Goal: Task Accomplishment & Management: Use online tool/utility

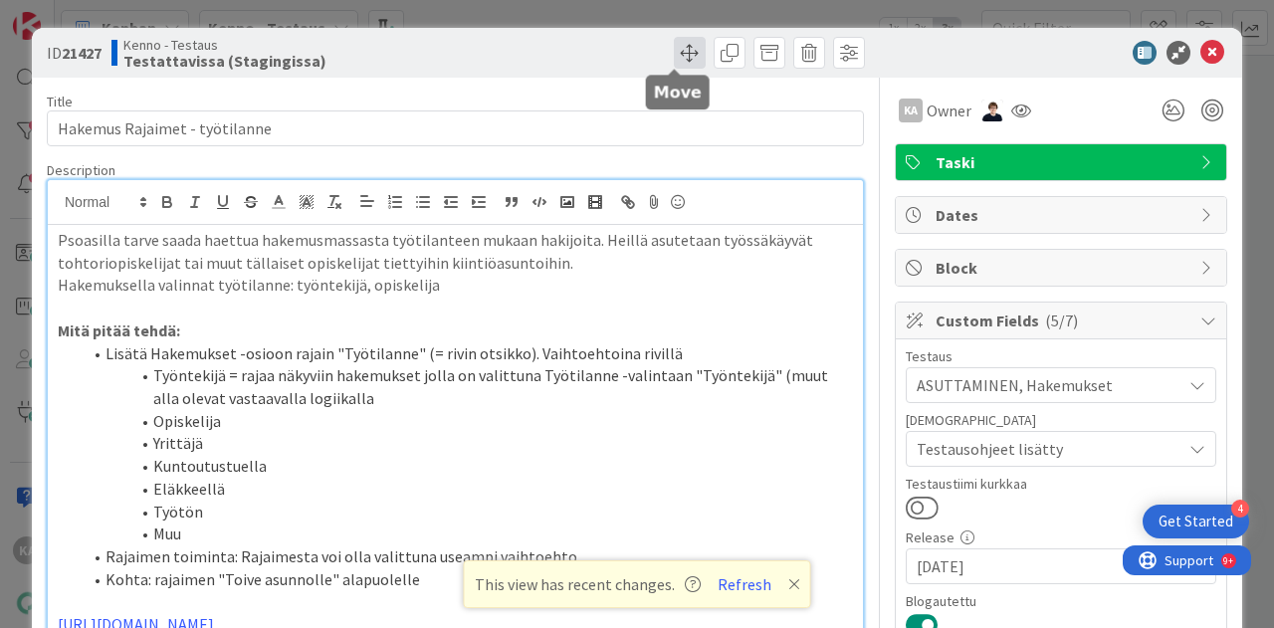
click at [691, 41] on span at bounding box center [690, 53] width 32 height 32
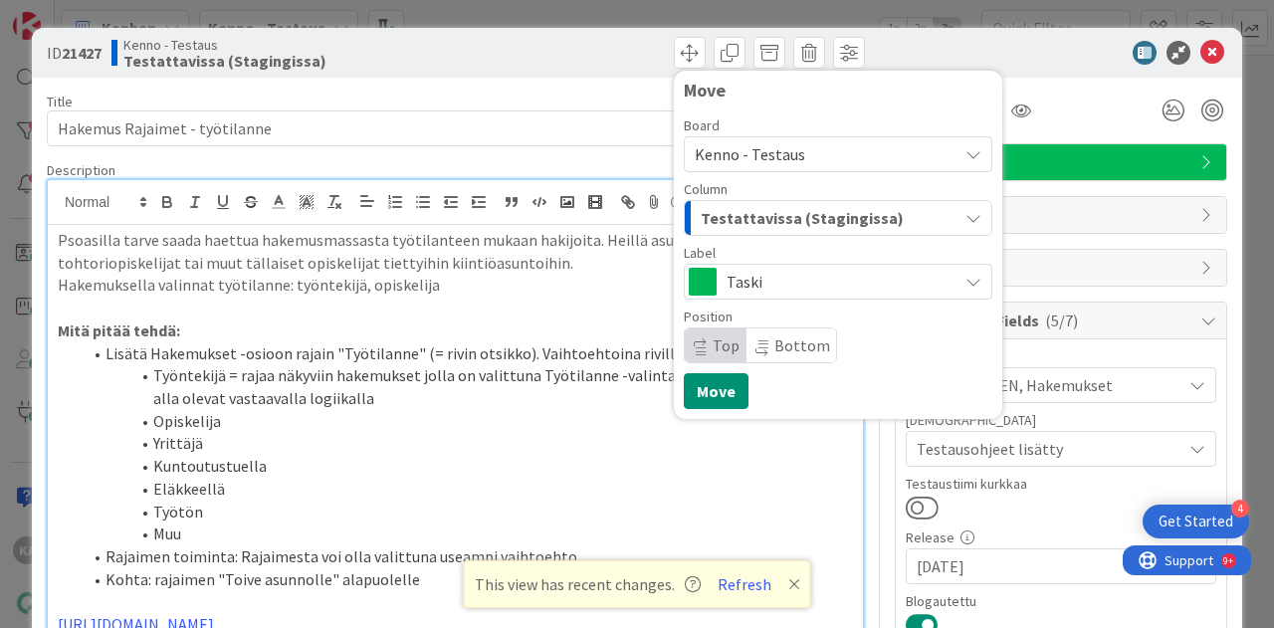
click at [758, 205] on span "Testattavissa (Stagingissa)" at bounding box center [802, 218] width 203 height 26
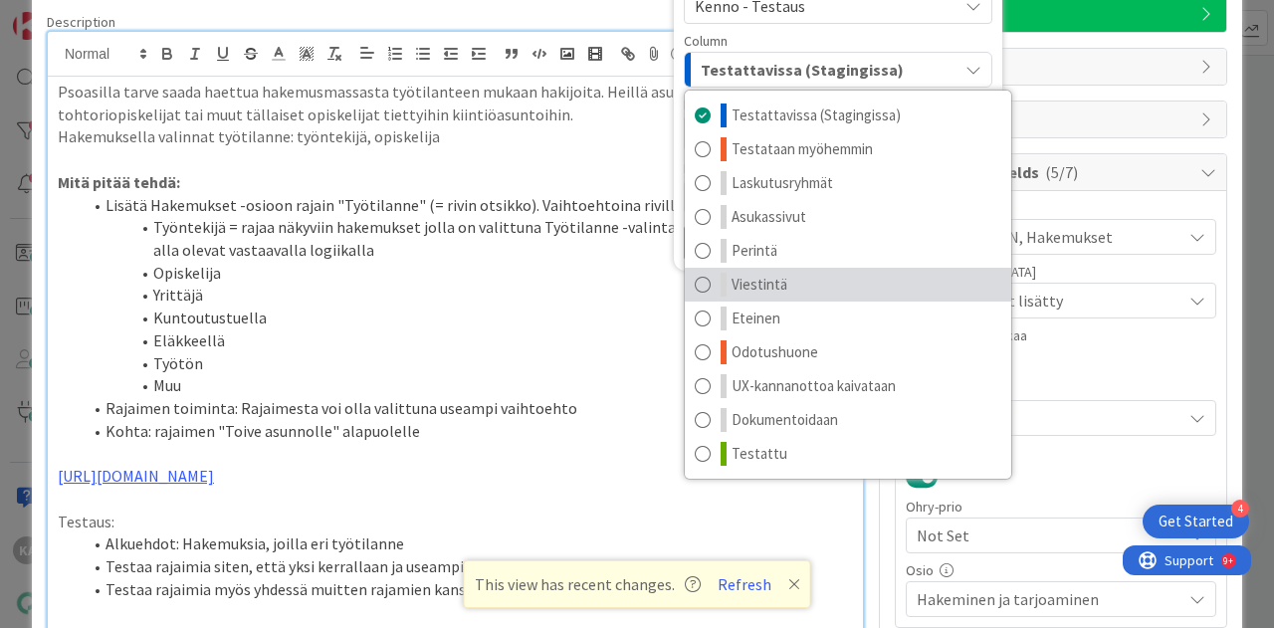
scroll to position [149, 0]
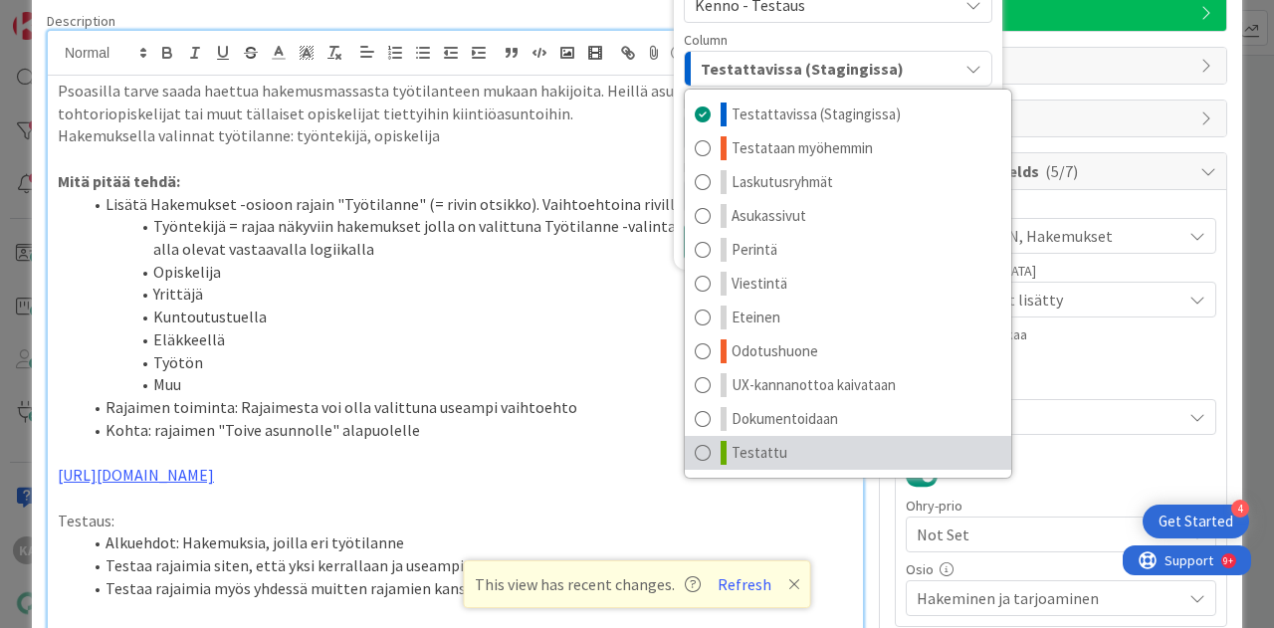
click at [769, 457] on link "Testattu" at bounding box center [848, 453] width 327 height 34
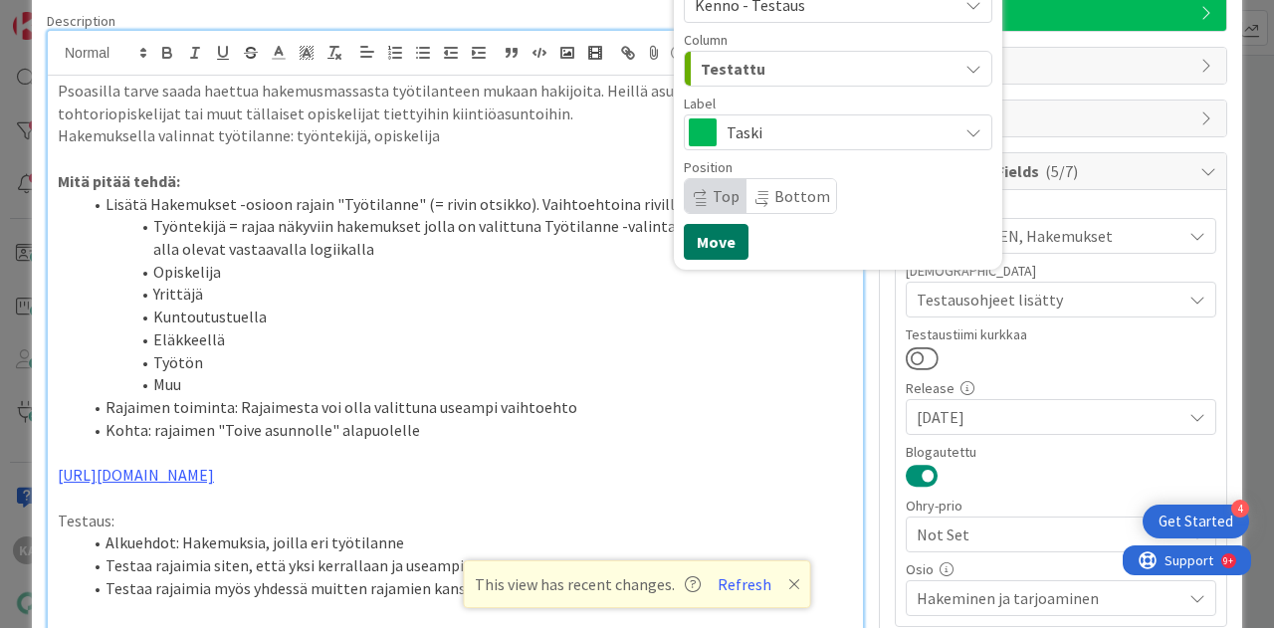
click at [695, 244] on button "Move" at bounding box center [716, 242] width 65 height 36
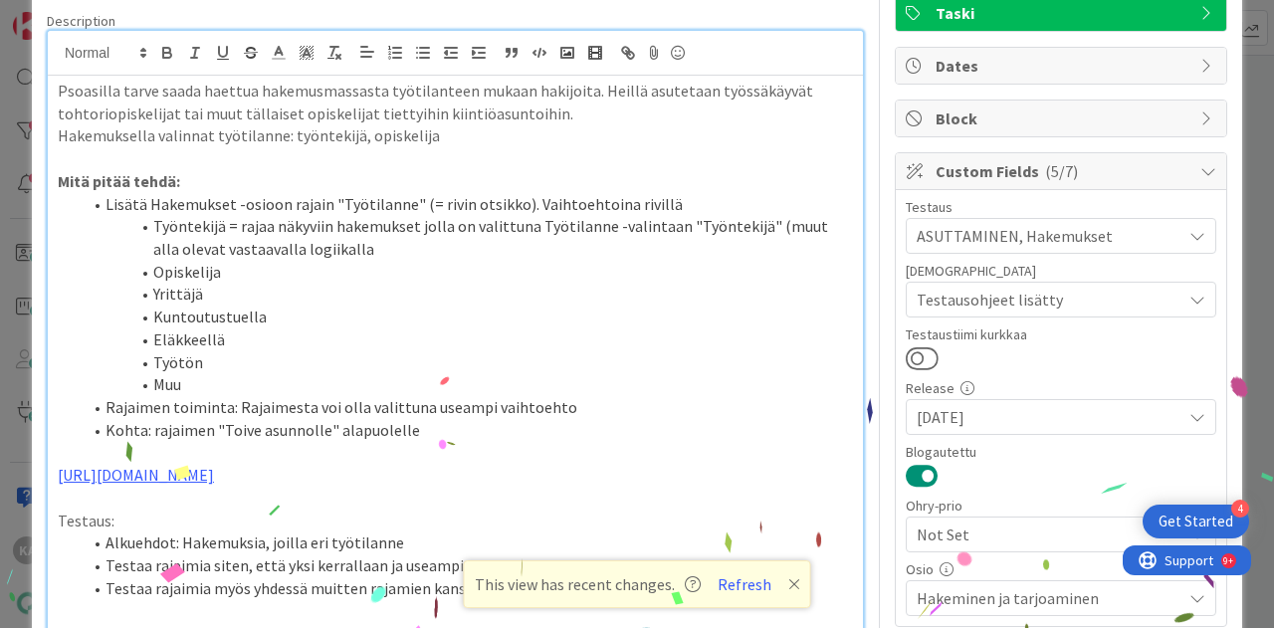
scroll to position [0, 0]
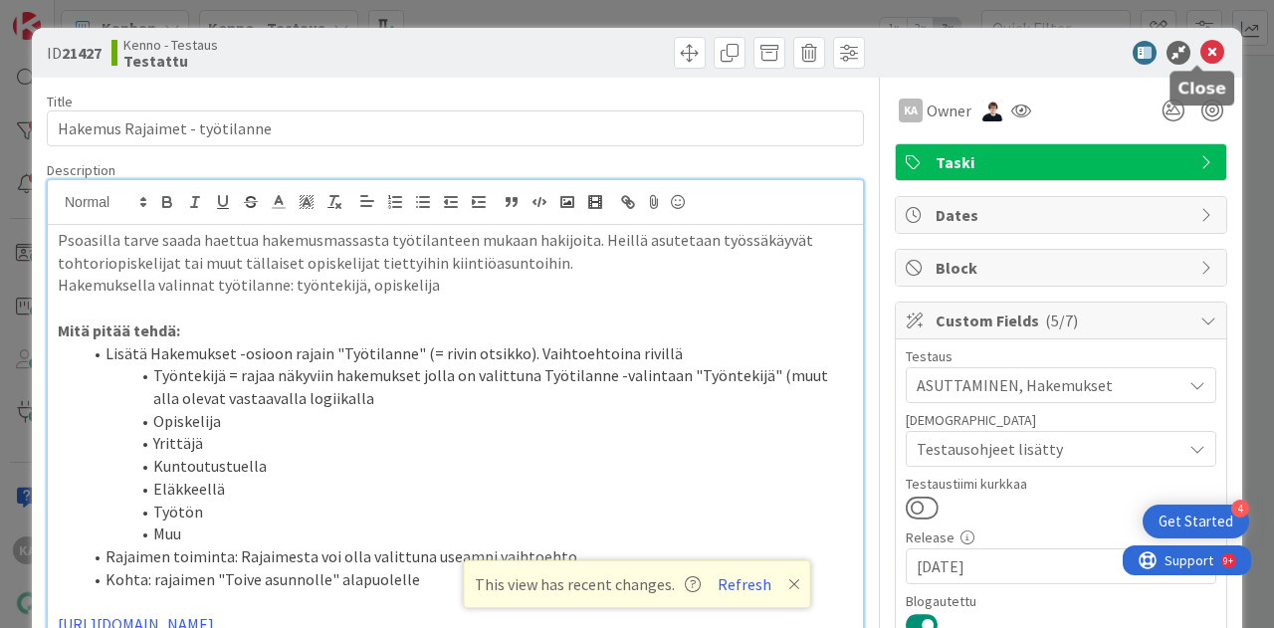
click at [1201, 48] on icon at bounding box center [1213, 53] width 24 height 24
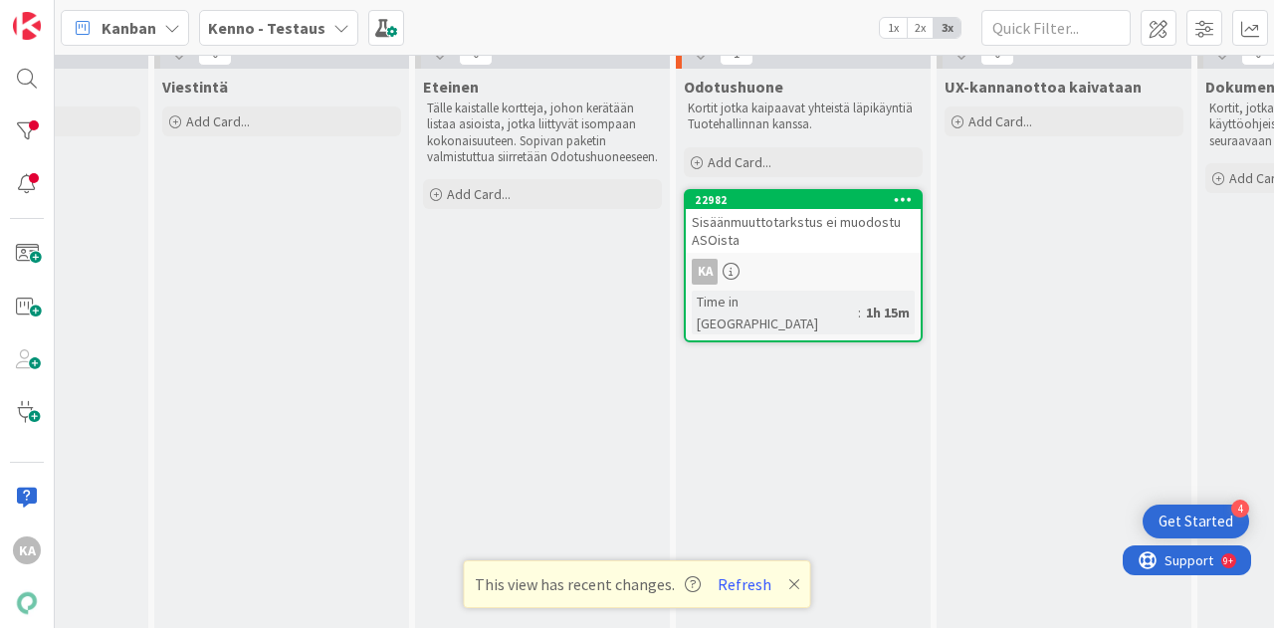
scroll to position [18, 1212]
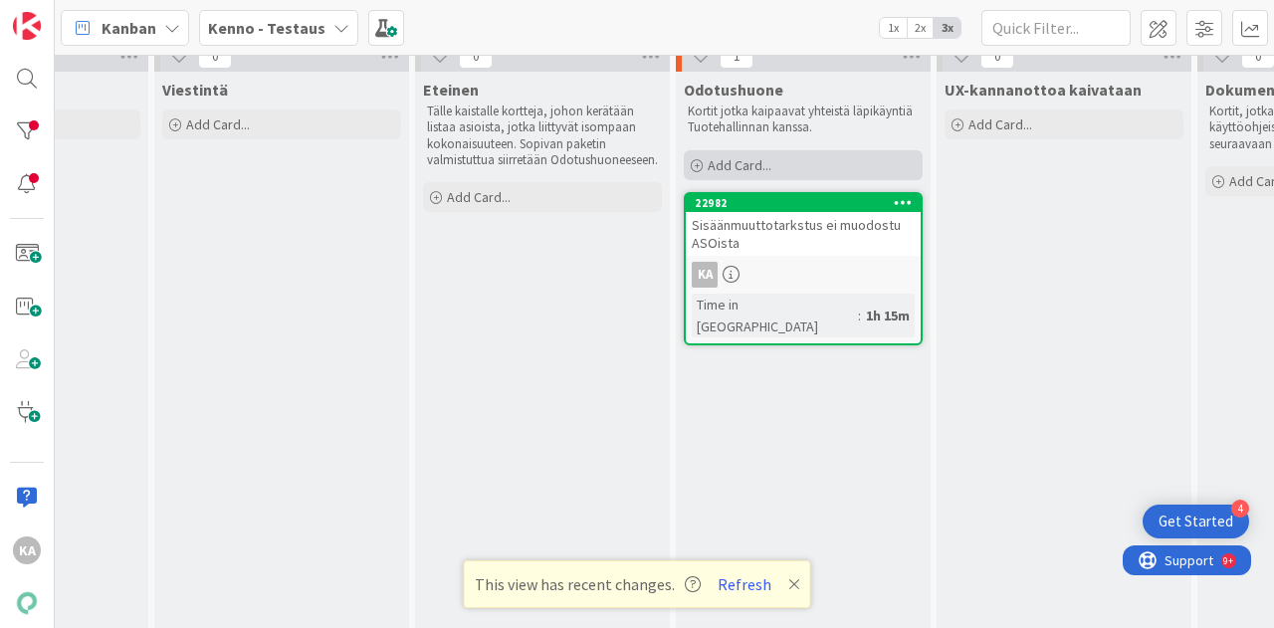
click at [745, 167] on span "Add Card..." at bounding box center [740, 165] width 64 height 18
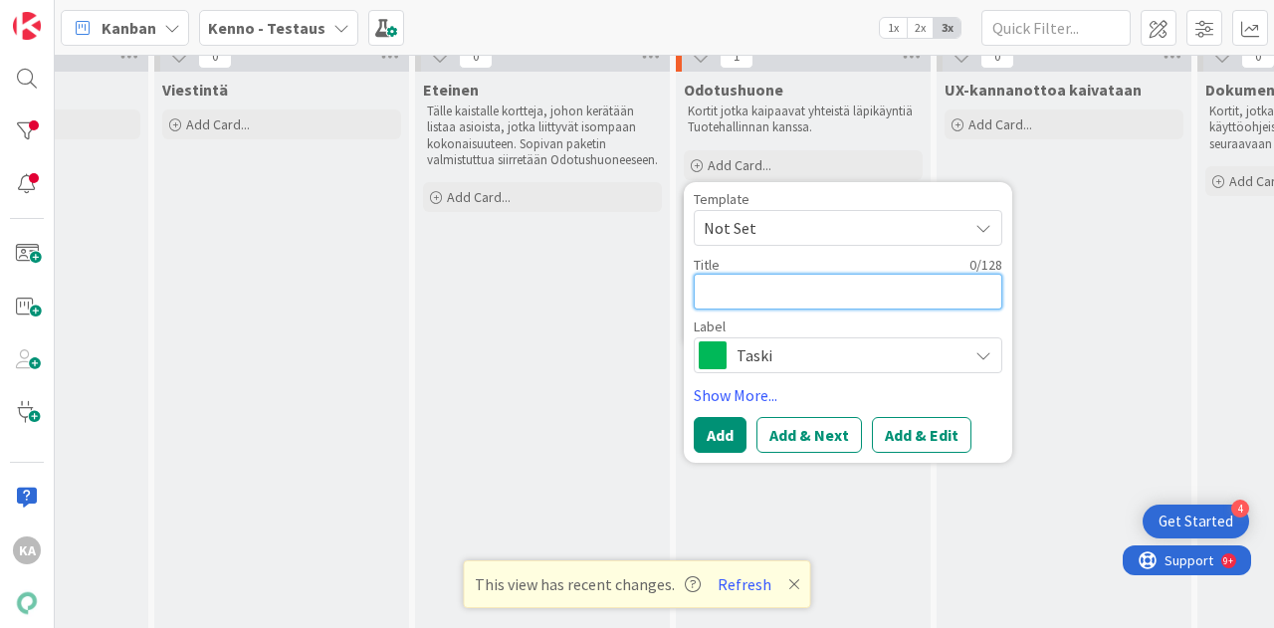
type textarea "U"
type textarea "x"
type textarea "H"
type textarea "x"
type textarea "Ha"
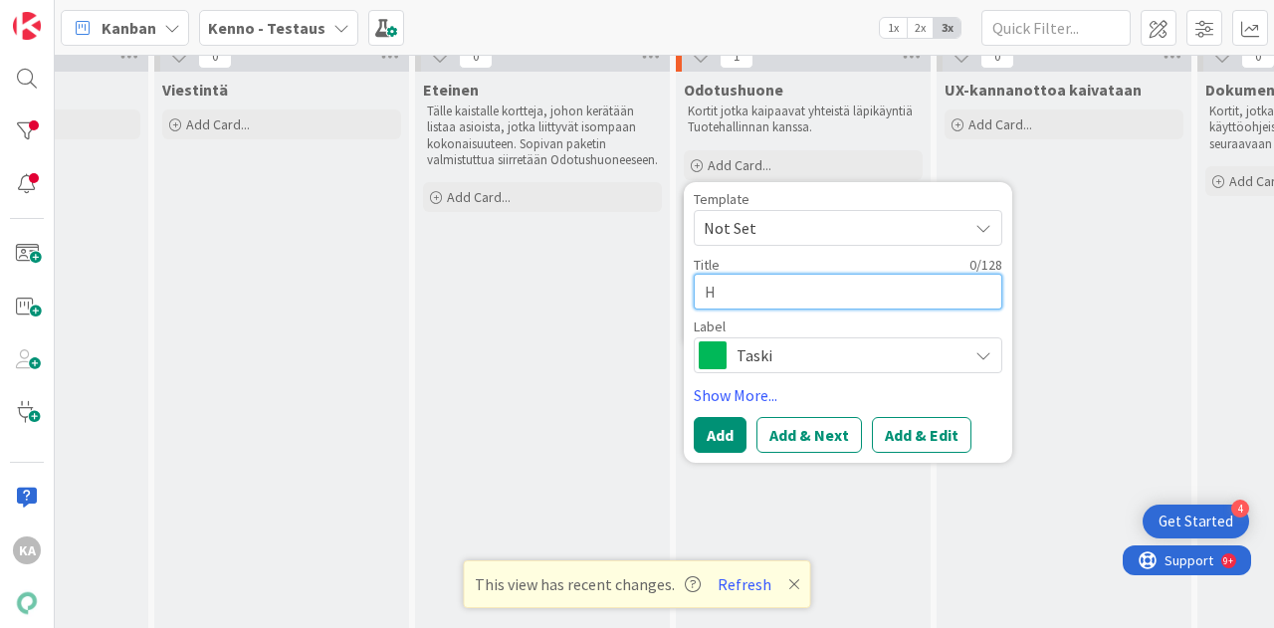
type textarea "x"
type textarea "Hak"
type textarea "x"
type textarea "Hake"
type textarea "x"
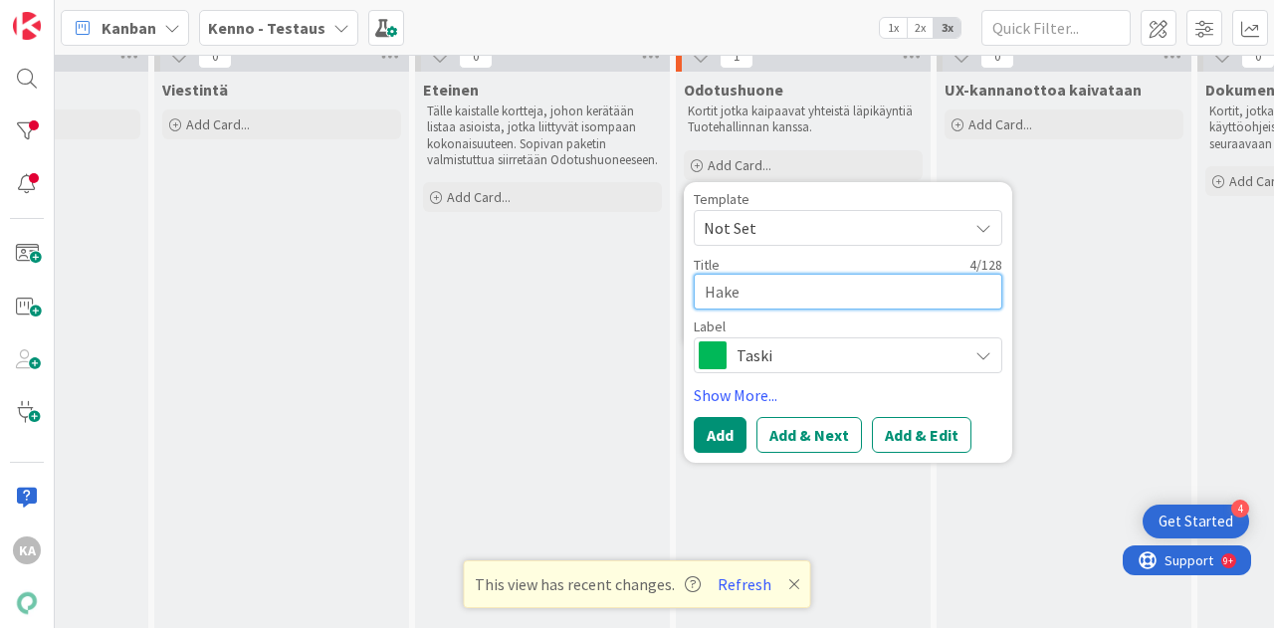
type textarea "Hakem"
type textarea "x"
type textarea "Hakemu"
type textarea "x"
type textarea "Hakemus"
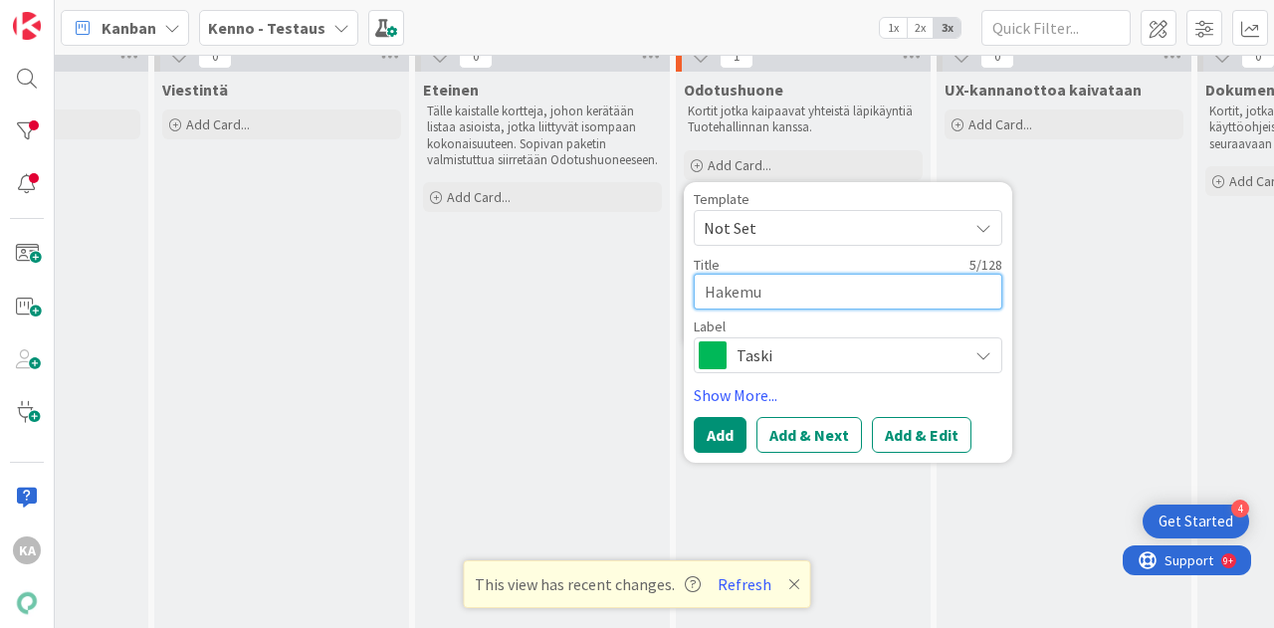
type textarea "x"
type textarea "Hakemus"
type textarea "x"
type textarea "Hakemus"
type textarea "x"
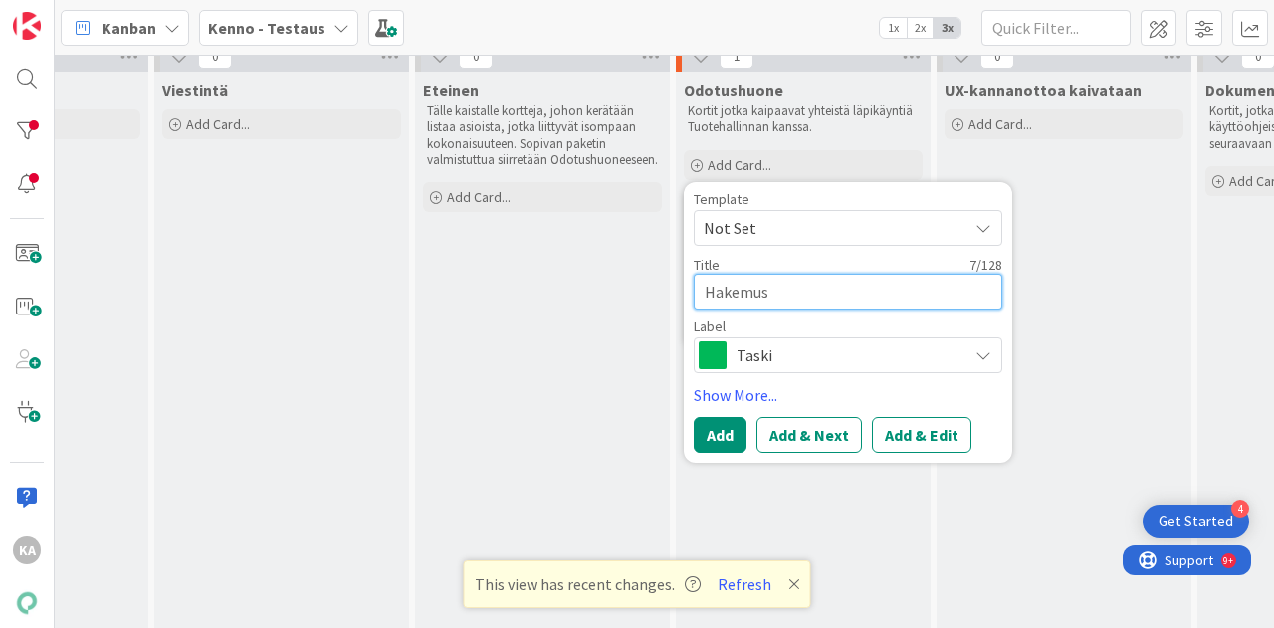
type textarea "Hakemus:"
type textarea "x"
type textarea "Hakemus:"
type textarea "x"
type textarea "Hakemus: u"
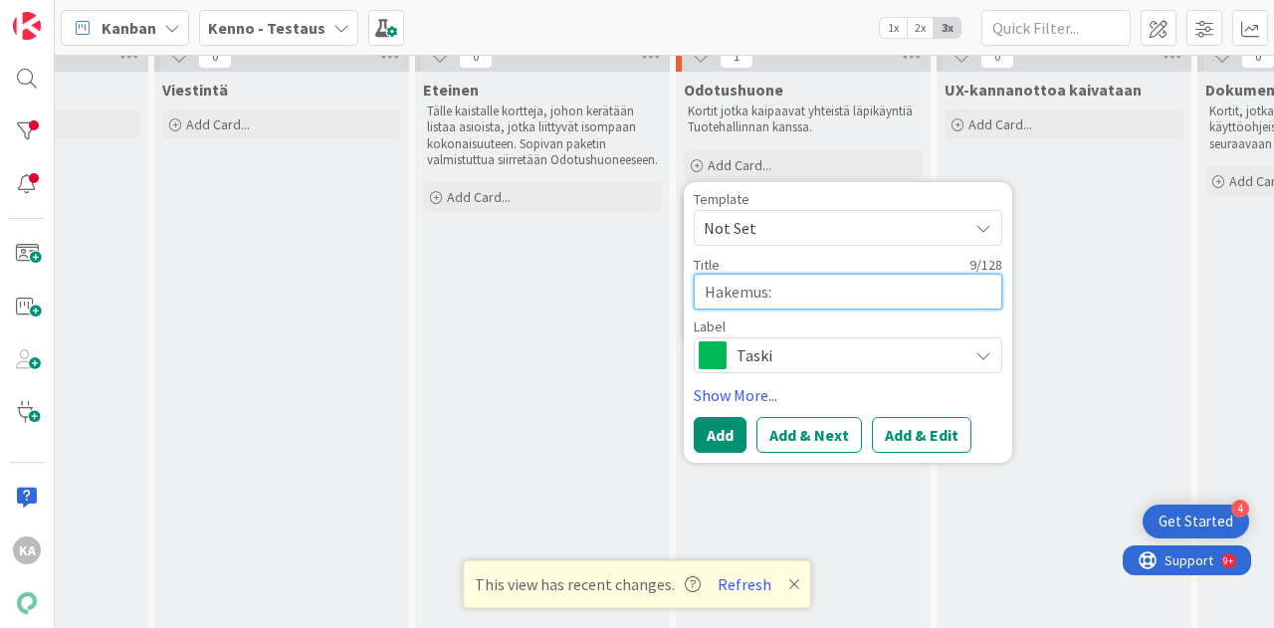
type textarea "x"
type textarea "Hakemus: uu"
type textarea "x"
type textarea "Hakemus: uus"
type textarea "x"
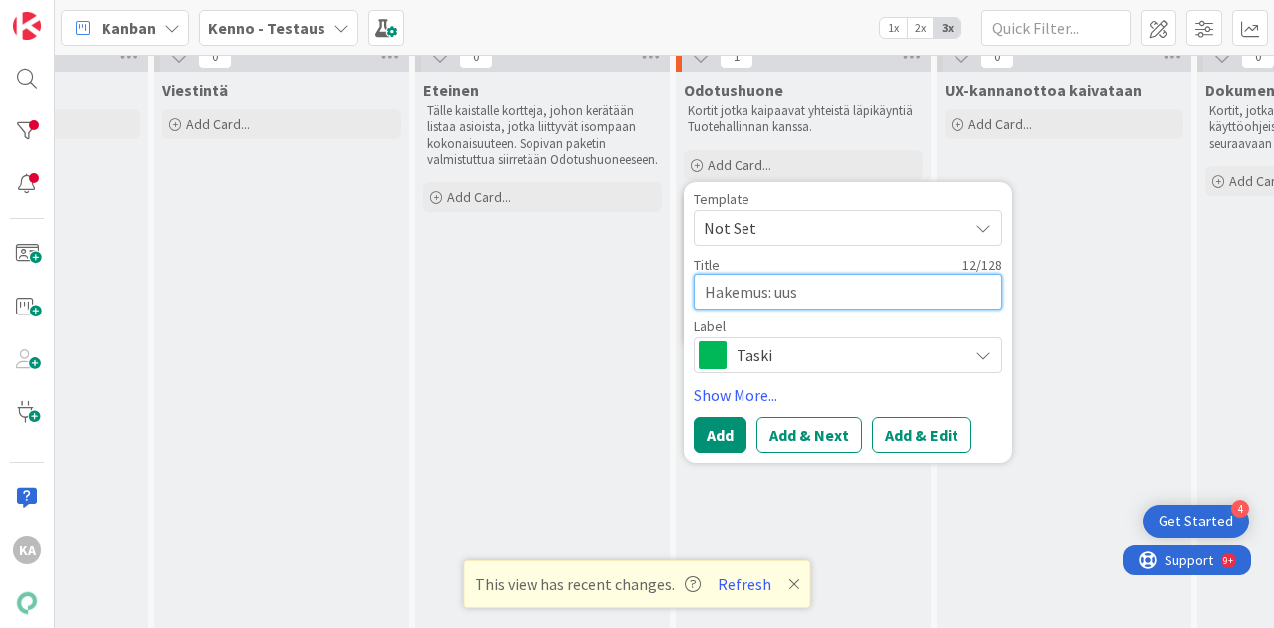
type textarea "Hakemus: uusi"
type textarea "x"
type textarea "Hakemus: uus"
type textarea "x"
type textarea "Hakemus: uu"
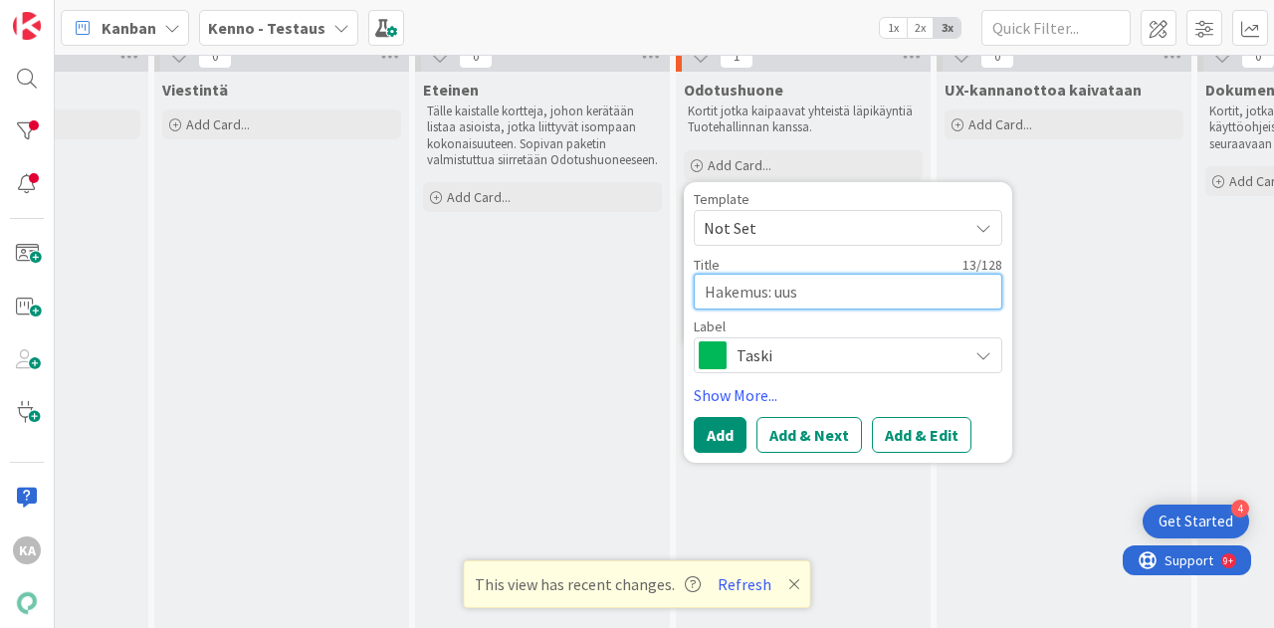
type textarea "x"
type textarea "Hakemus: u"
type textarea "x"
type textarea "Hakemus:"
type textarea "x"
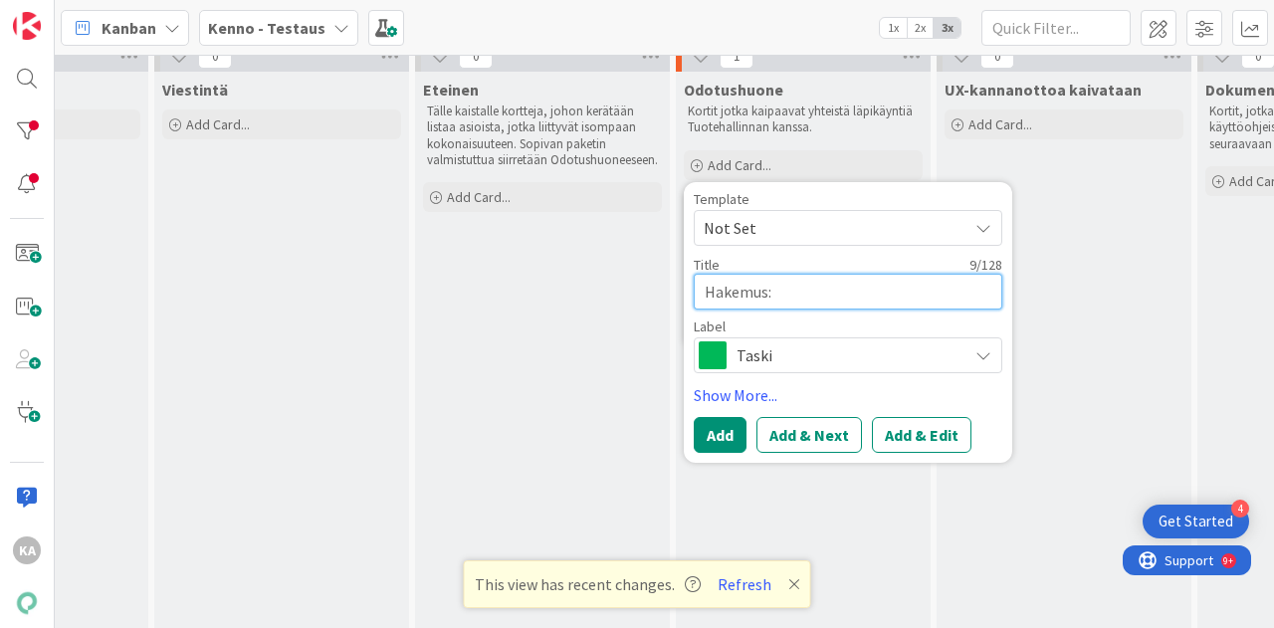
type textarea "Hakemus: U"
type textarea "x"
type textarea "Hakemus: Uu"
type textarea "x"
type textarea "Hakemus: Uus"
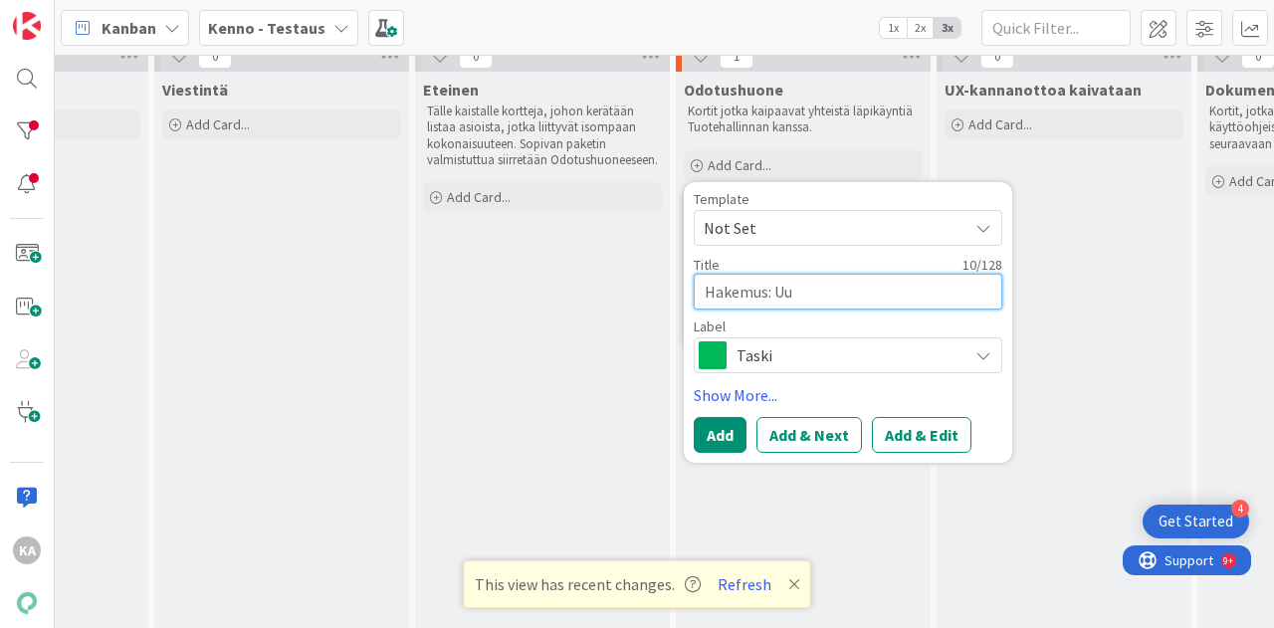
type textarea "x"
type textarea "Hakemus: Uusi"
type textarea "x"
type textarea "Hakemus: Uusi"
type textarea "x"
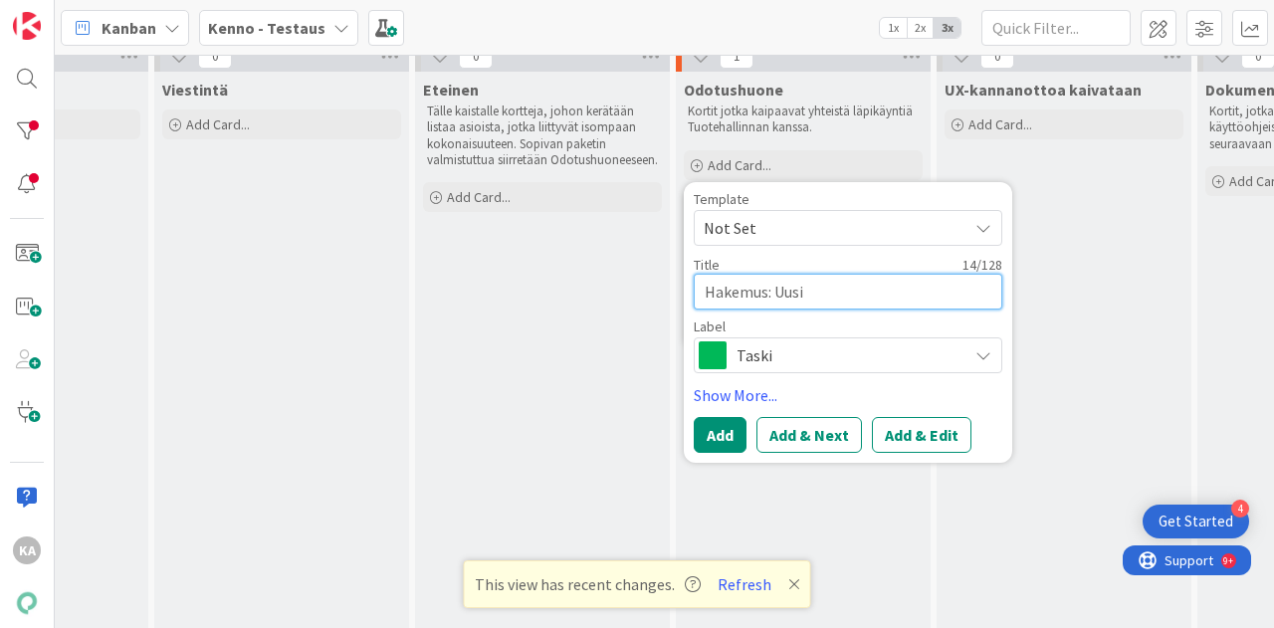
type textarea "Hakemus: Uusi r"
type textarea "x"
type textarea "Hakemus: Uusi"
type textarea "x"
type textarea "Hakemus: Uusi -"
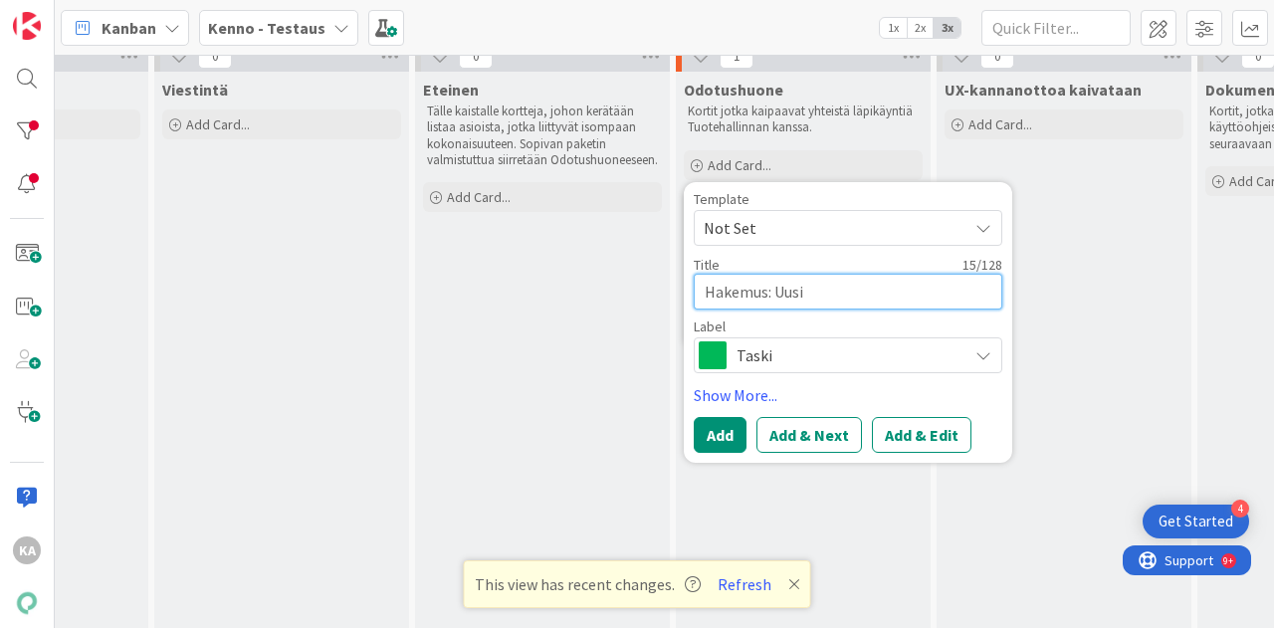
type textarea "x"
type textarea "Hakemus: Uusi -r"
type textarea "x"
type textarea "Hakemus: Uusi -ra"
type textarea "x"
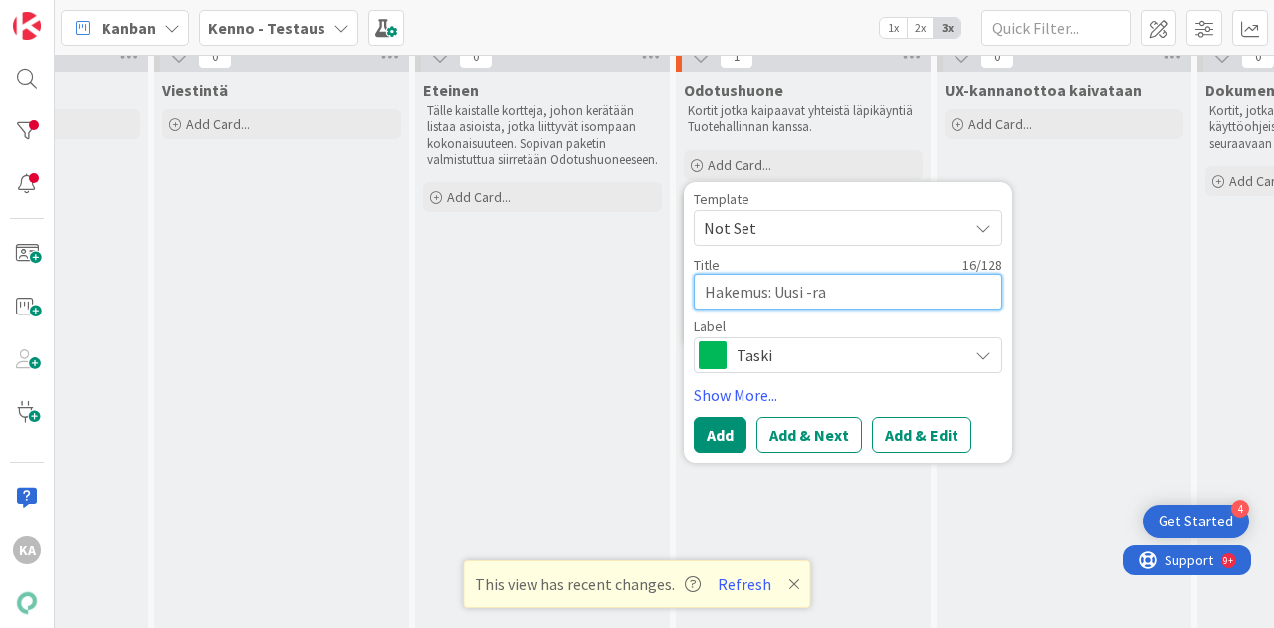
type textarea "Hakemus: Uusi -raj"
type textarea "x"
type textarea "Hakemus: [PERSON_NAME][DATE]"
type textarea "x"
type textarea "Hakemus: [PERSON_NAME]"
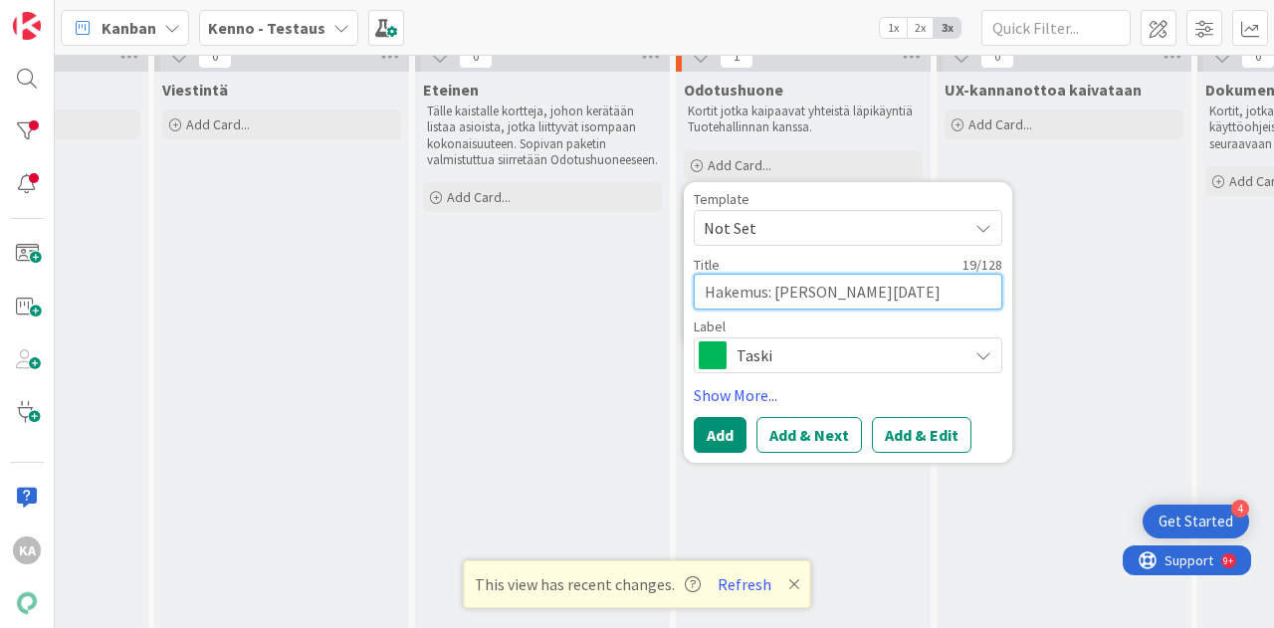
type textarea "x"
type textarea "Hakemus: [PERSON_NAME]"
type textarea "x"
type textarea "Hakemus: [PERSON_NAME]"
type textarea "x"
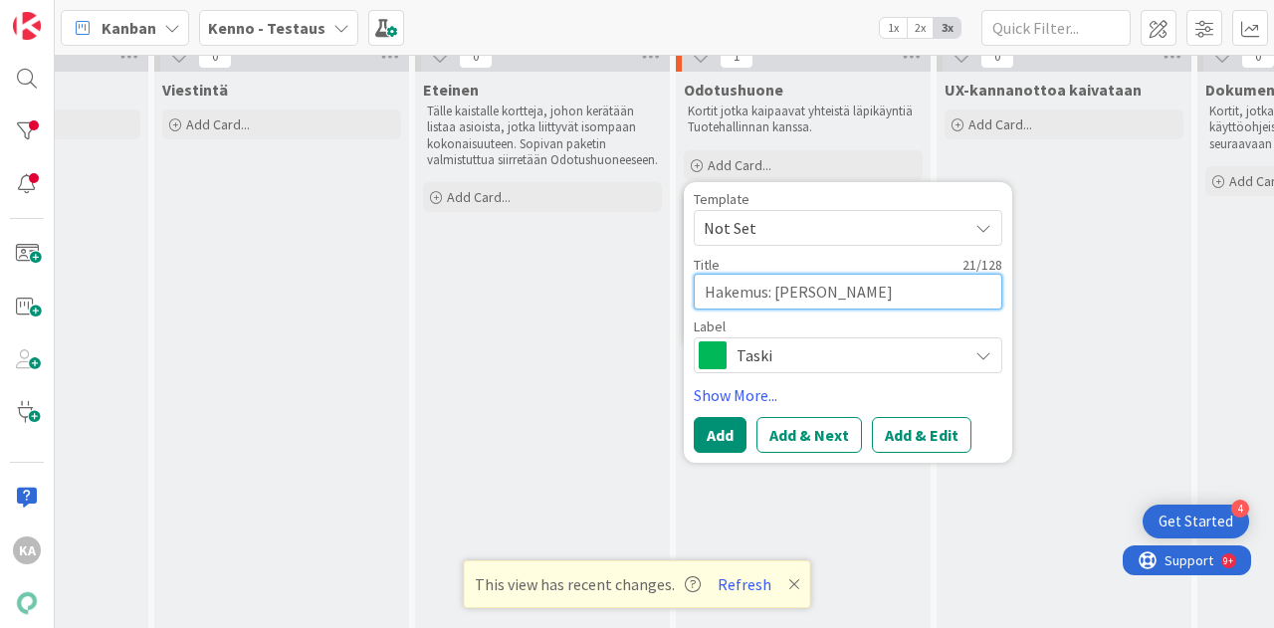
type textarea "Hakemus: Uusi -rajain t"
type textarea "x"
type textarea "Hakemus: Uusi -rajain tu"
type textarea "x"
type textarea "Hakemus: Uusi -rajain tuo"
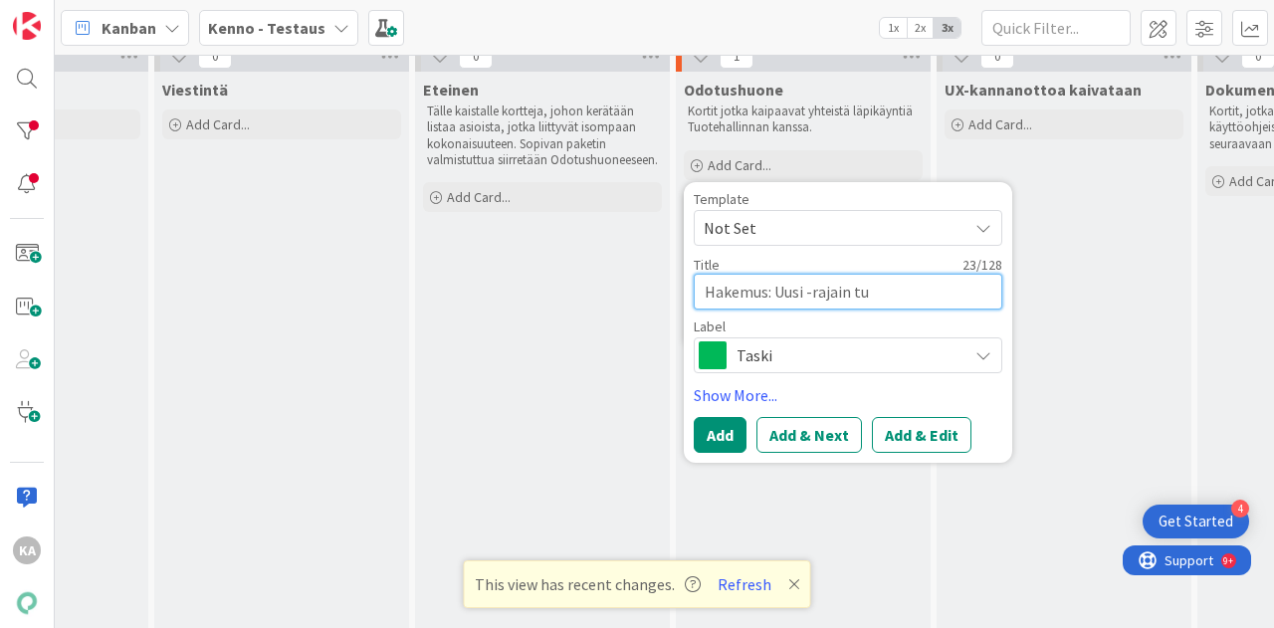
type textarea "x"
type textarea "Hakemus: Uusi -rajain tuo"
type textarea "x"
type textarea "Hakemus: [PERSON_NAME] tuo m"
type textarea "x"
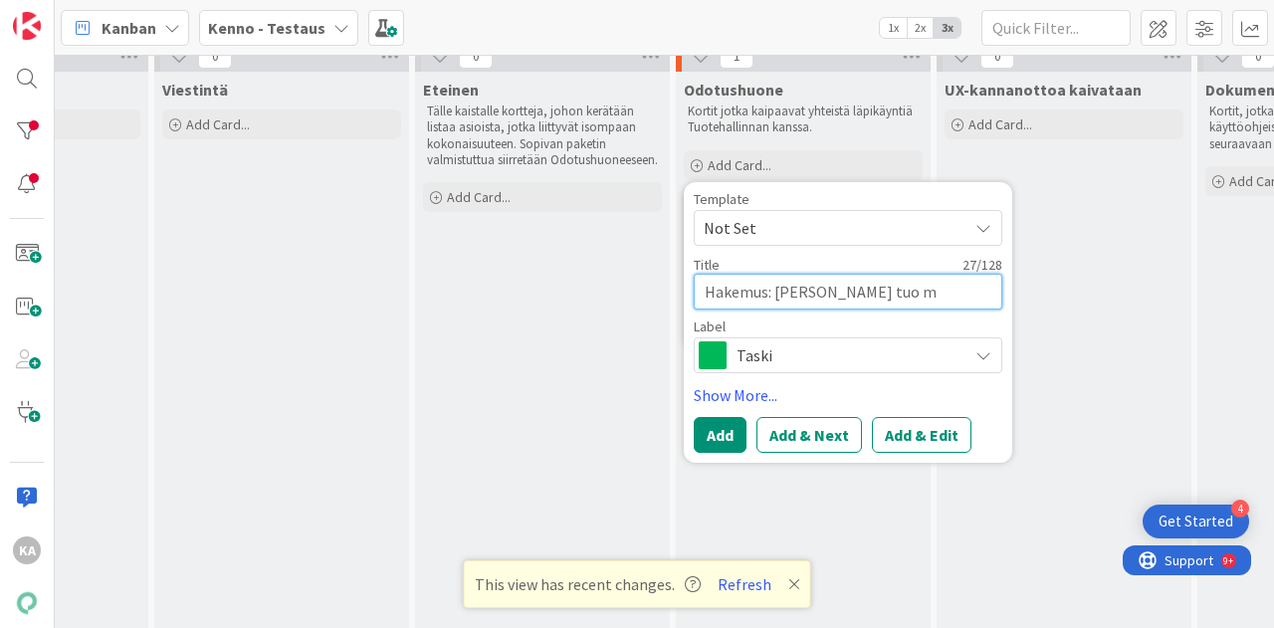
type textarea "Hakemus: [PERSON_NAME] tuo mu"
type textarea "x"
type textarea "Hakemus: Uusi -rajain tuo mui"
type textarea "x"
type textarea "Hakemus: Uusi -rajain tuo muit"
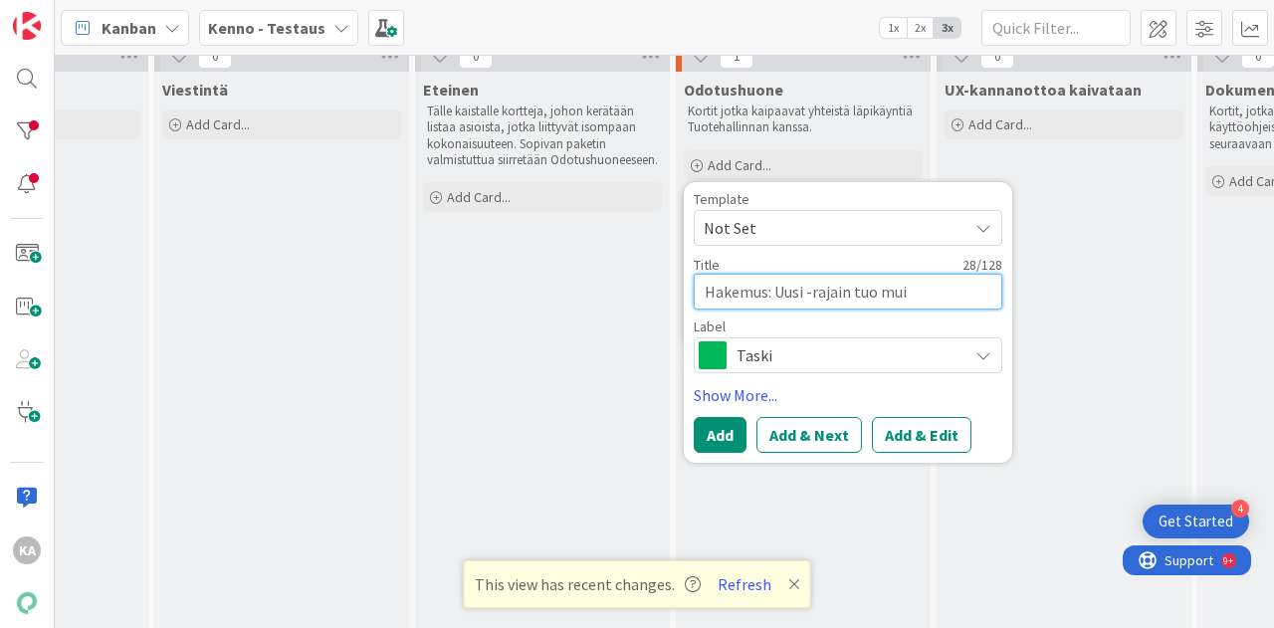
type textarea "x"
type textarea "Hakemus: Uusi -rajain tuo muita"
type textarea "x"
type textarea "Hakemus: Uusi -rajain tuo muitak"
type textarea "x"
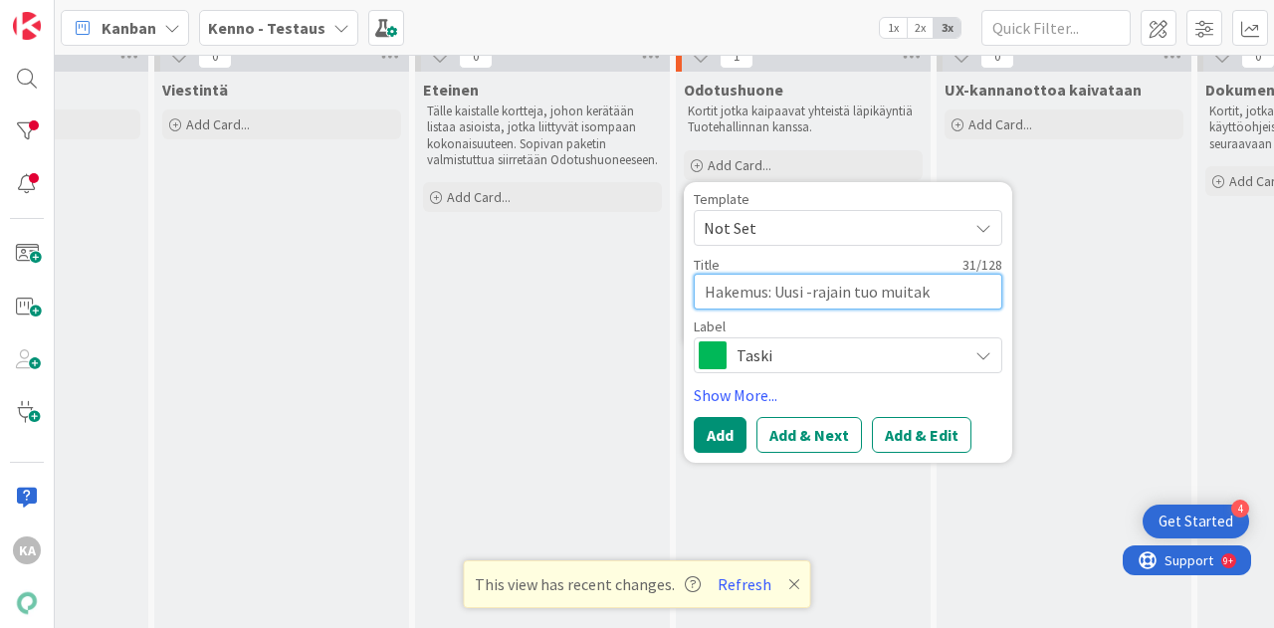
type textarea "Hakemus: Uusi -rajain tuo muitaki"
type textarea "x"
type textarea "Hakemus: Uusi -rajain tuo muitakin"
type textarea "x"
type textarea "Hakemus: Uusi -rajain tuo muitakin"
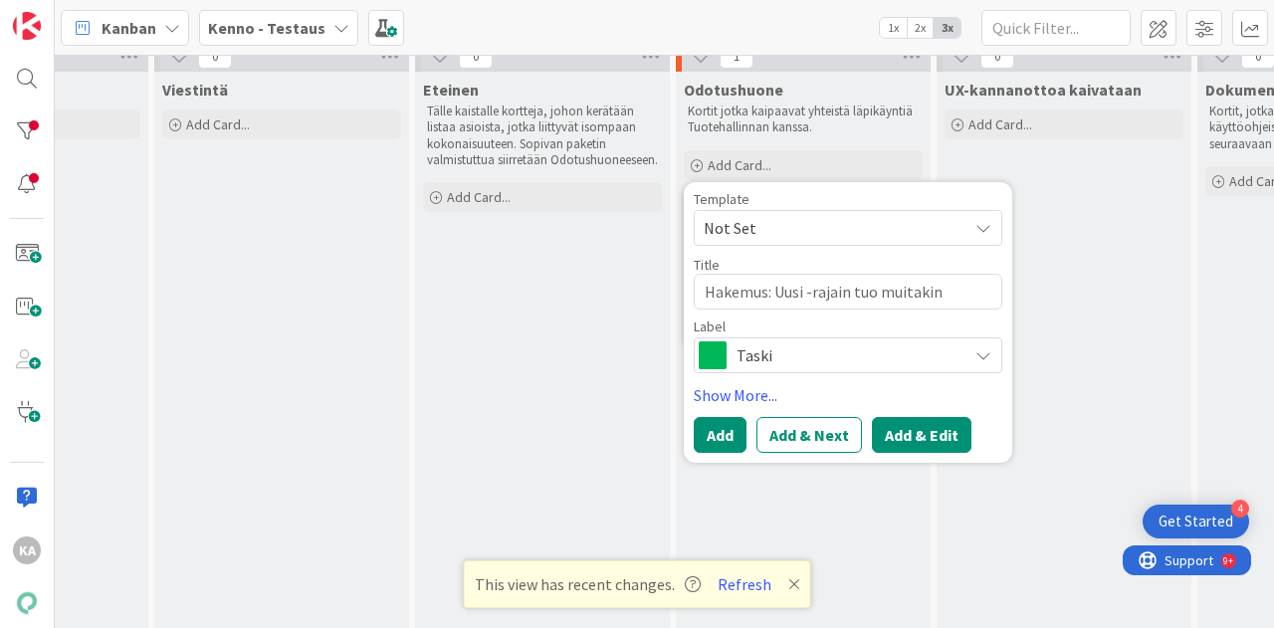
click at [931, 432] on button "Add & Edit" at bounding box center [922, 435] width 100 height 36
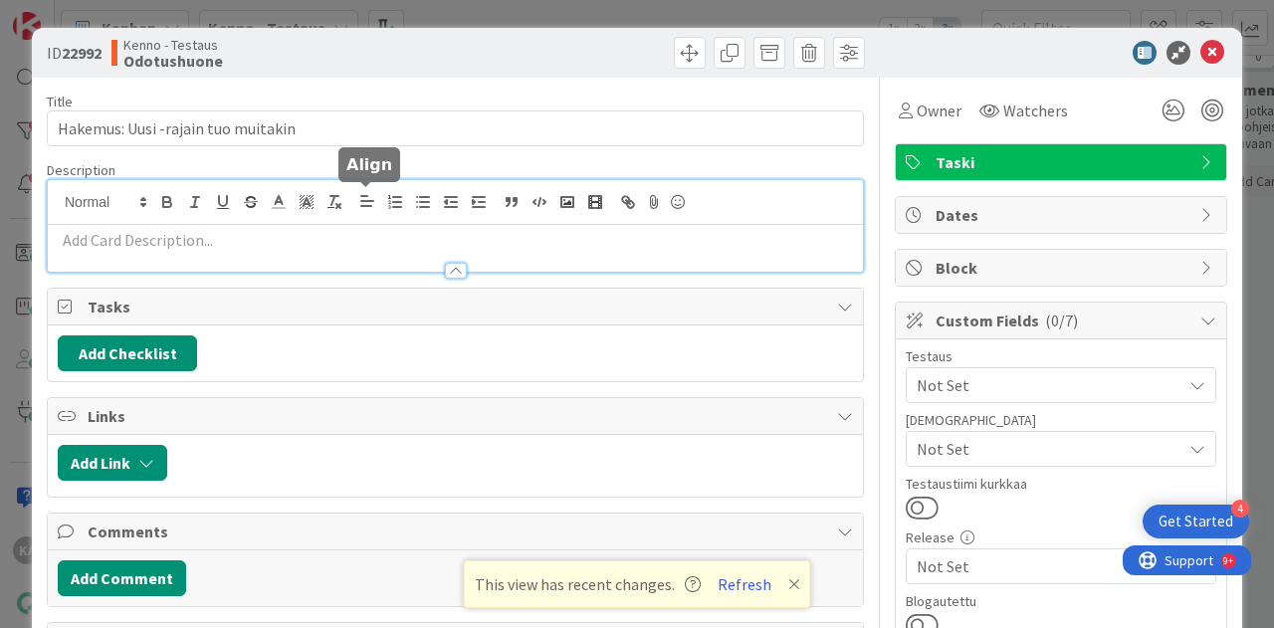
click at [378, 203] on div at bounding box center [455, 226] width 815 height 92
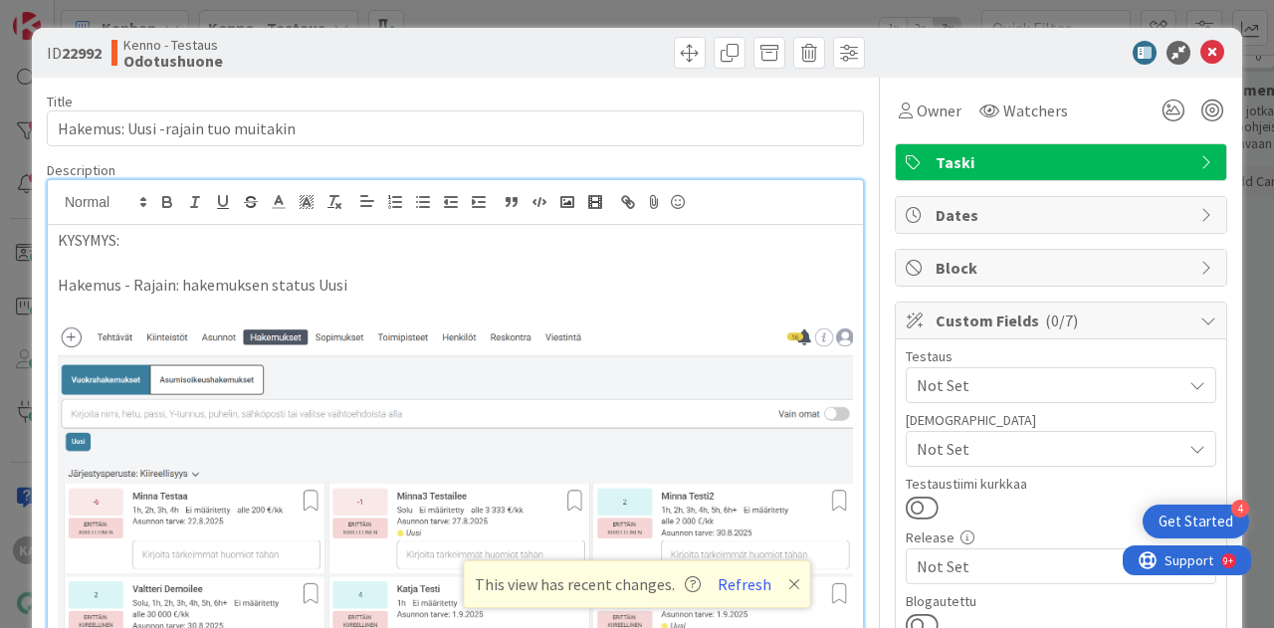
click at [367, 282] on p "Hakemus - Rajain: hakemuksen status Uusi" at bounding box center [455, 285] width 795 height 23
click at [910, 93] on div "Owner" at bounding box center [930, 111] width 71 height 36
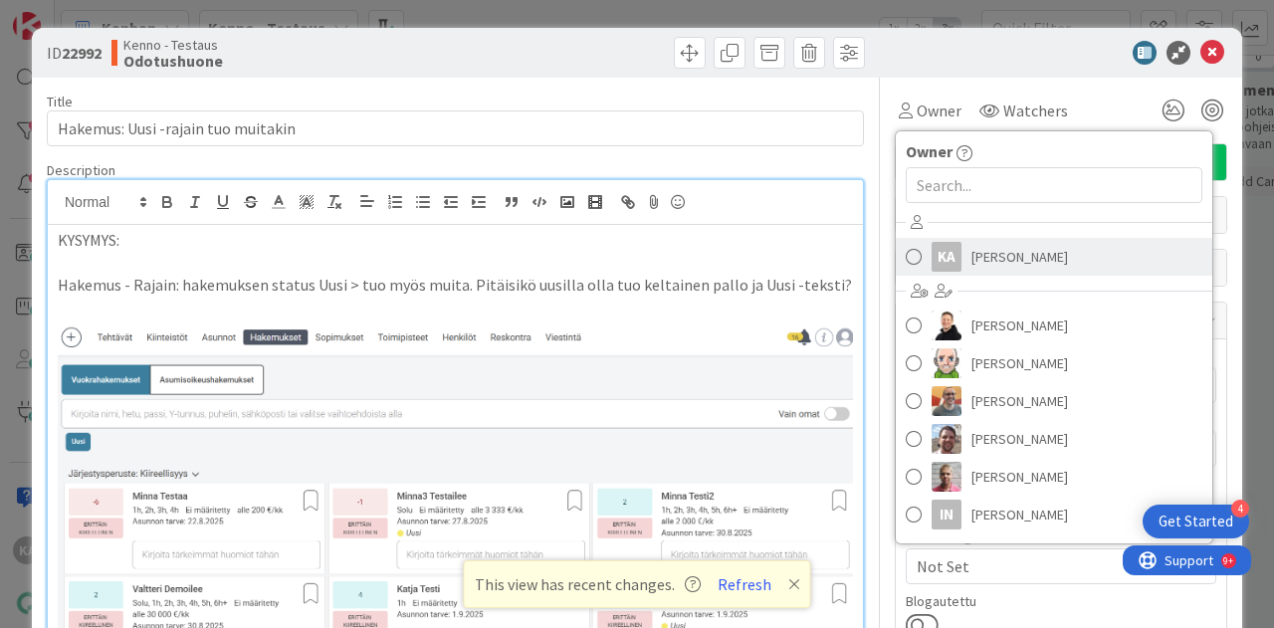
click at [972, 249] on span "[PERSON_NAME]" at bounding box center [1020, 257] width 97 height 30
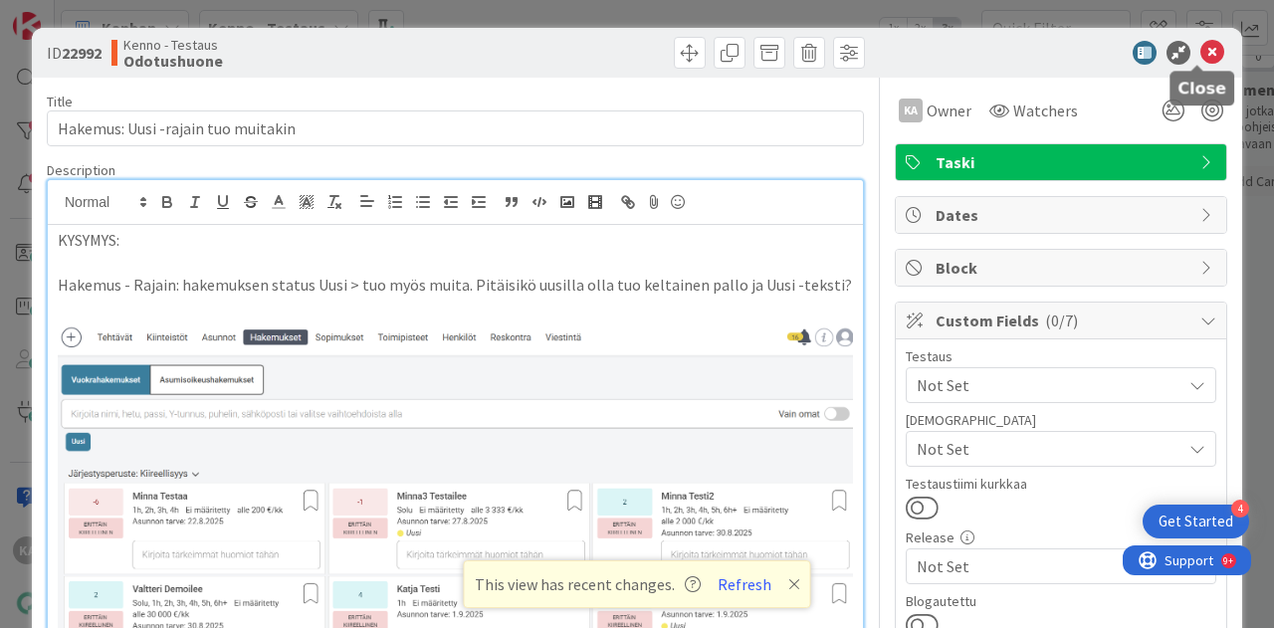
click at [1203, 50] on icon at bounding box center [1213, 53] width 24 height 24
